Goal: Download file/media

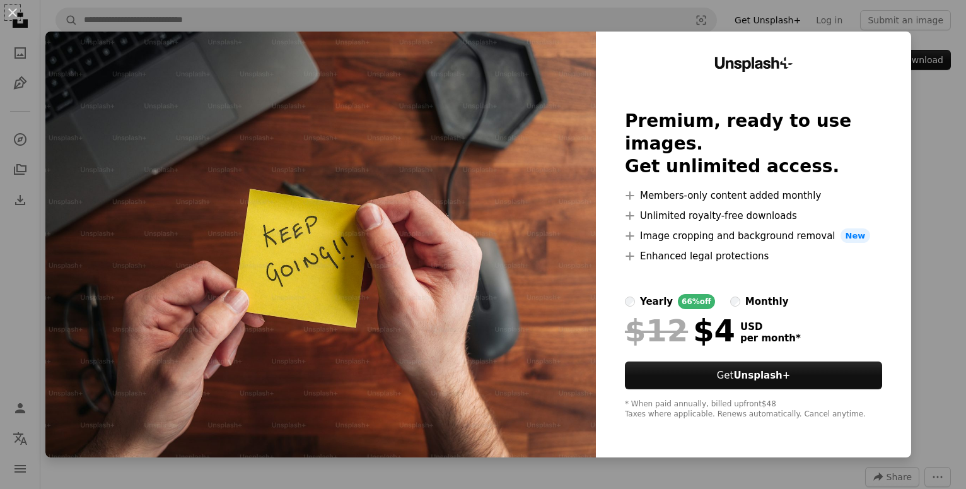
click at [535, 175] on img at bounding box center [320, 245] width 550 height 426
click at [249, 241] on img at bounding box center [320, 245] width 550 height 426
click at [10, 15] on button "An X shape" at bounding box center [12, 12] width 15 height 15
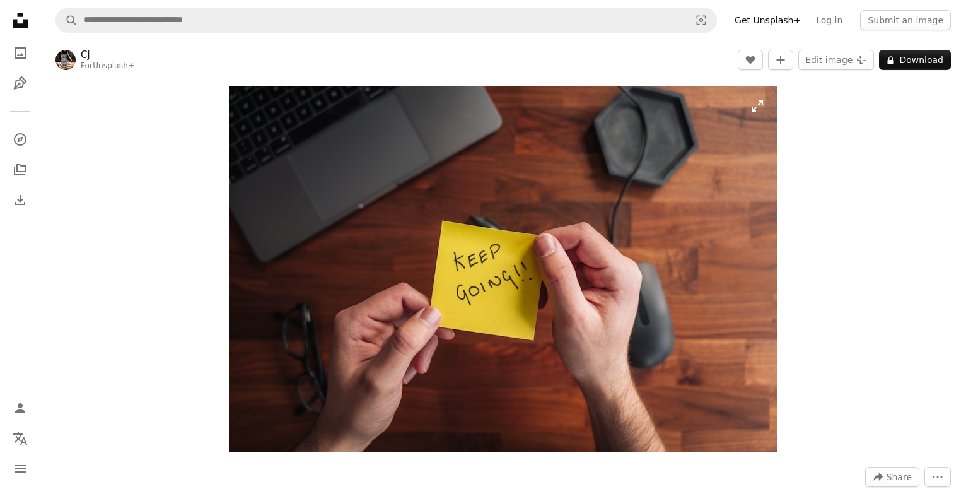
click at [759, 115] on img "Zoom in on this image" at bounding box center [503, 269] width 549 height 366
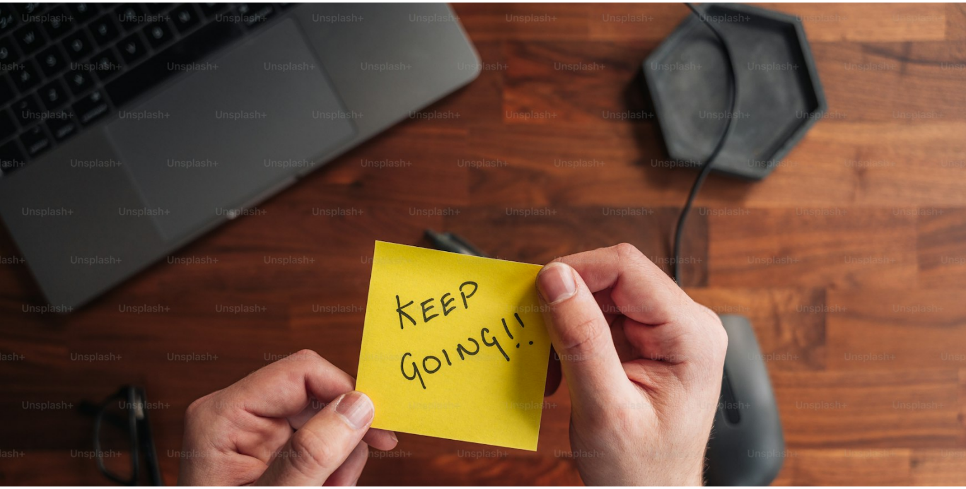
scroll to position [74, 0]
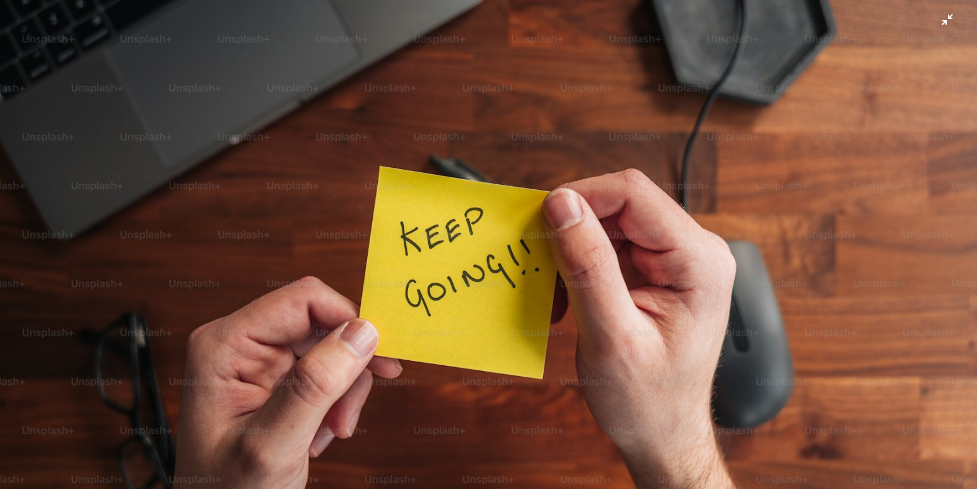
click at [380, 166] on img "Zoom out on this image" at bounding box center [488, 251] width 978 height 653
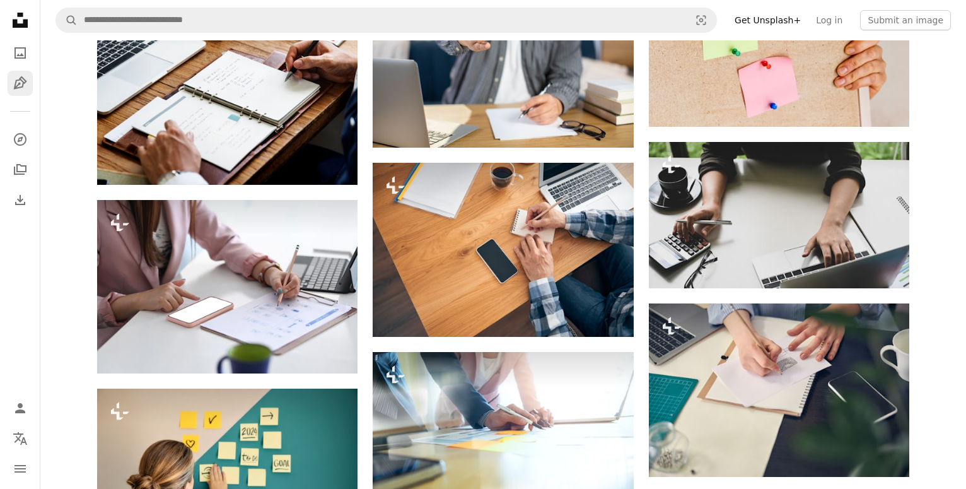
scroll to position [2123, 0]
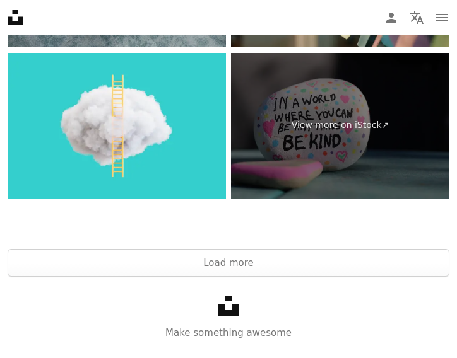
scroll to position [11430, 0]
